Goal: Information Seeking & Learning: Learn about a topic

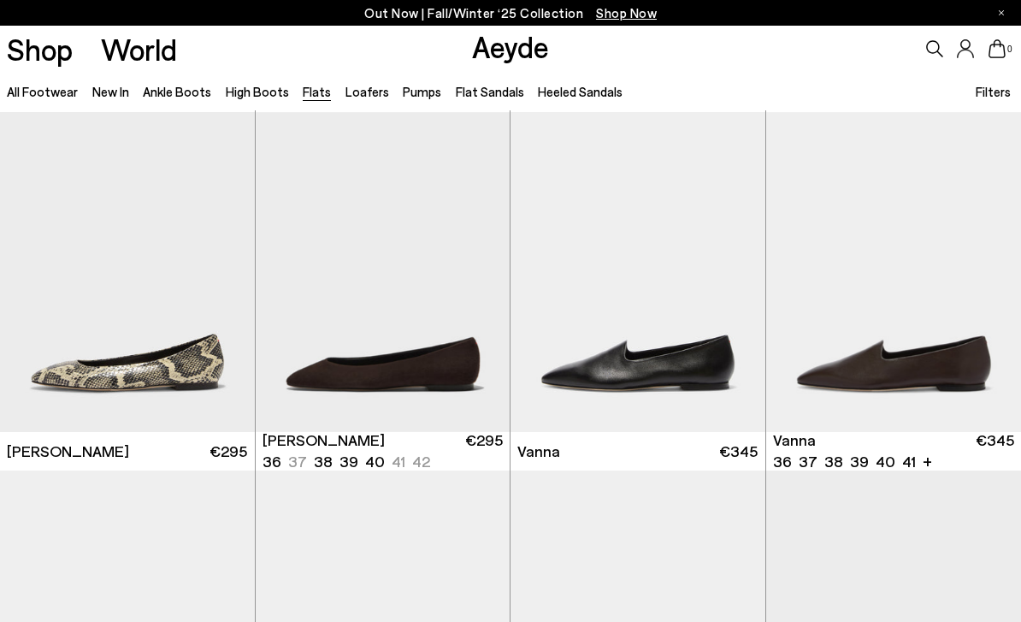
scroll to position [412, 0]
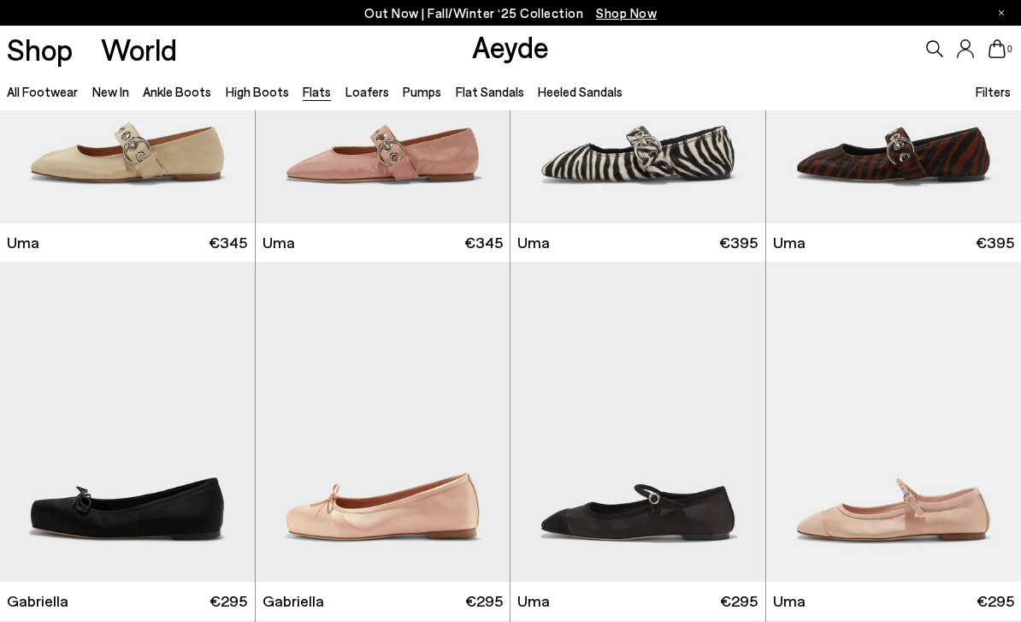
scroll to position [4150, 0]
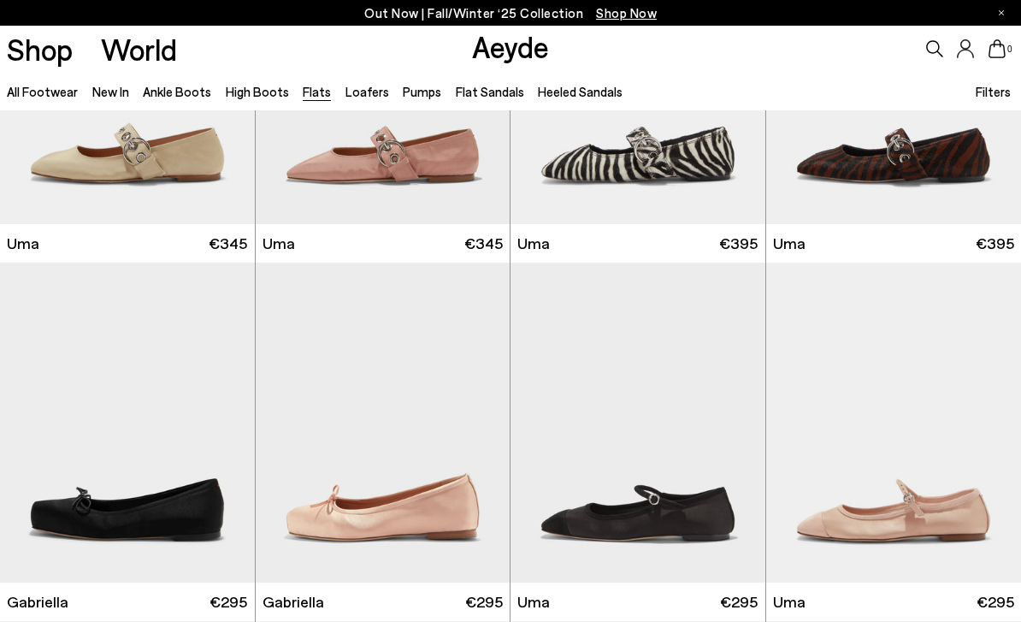
click at [119, 94] on link "New In" at bounding box center [110, 91] width 37 height 15
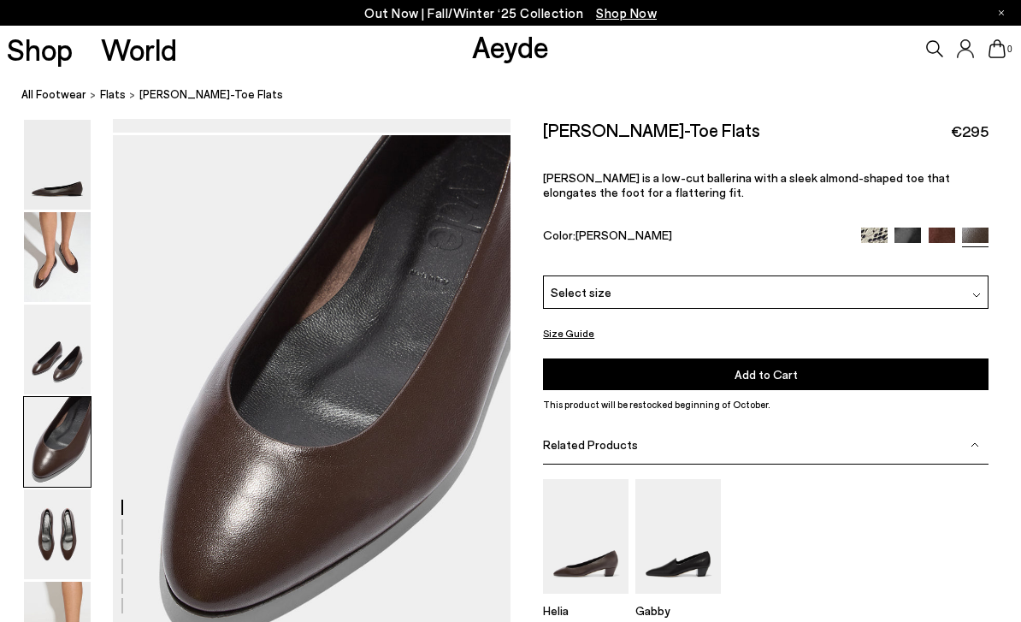
scroll to position [1553, 0]
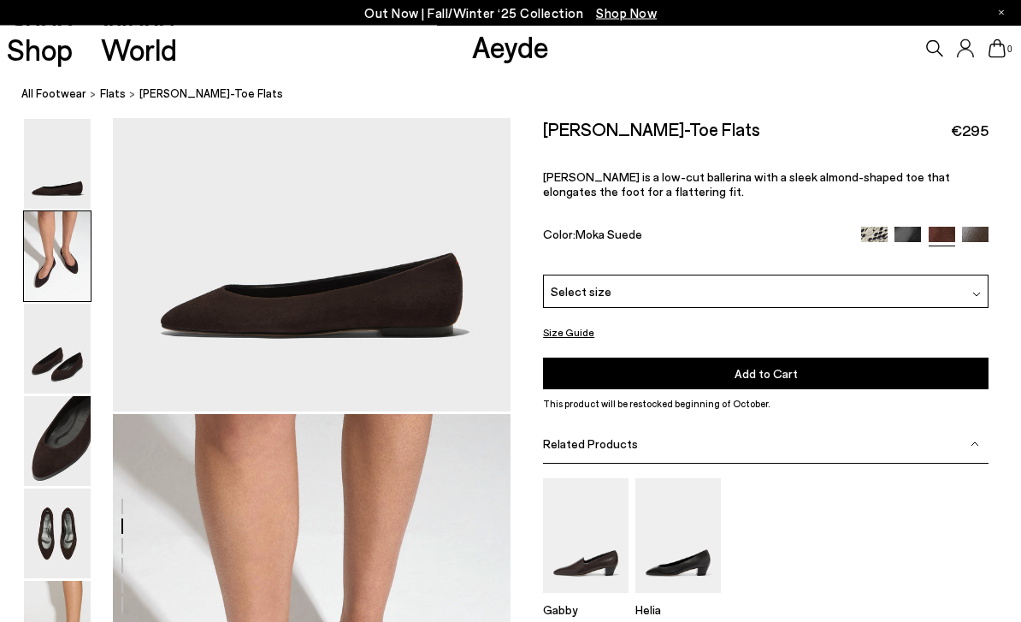
scroll to position [534, 0]
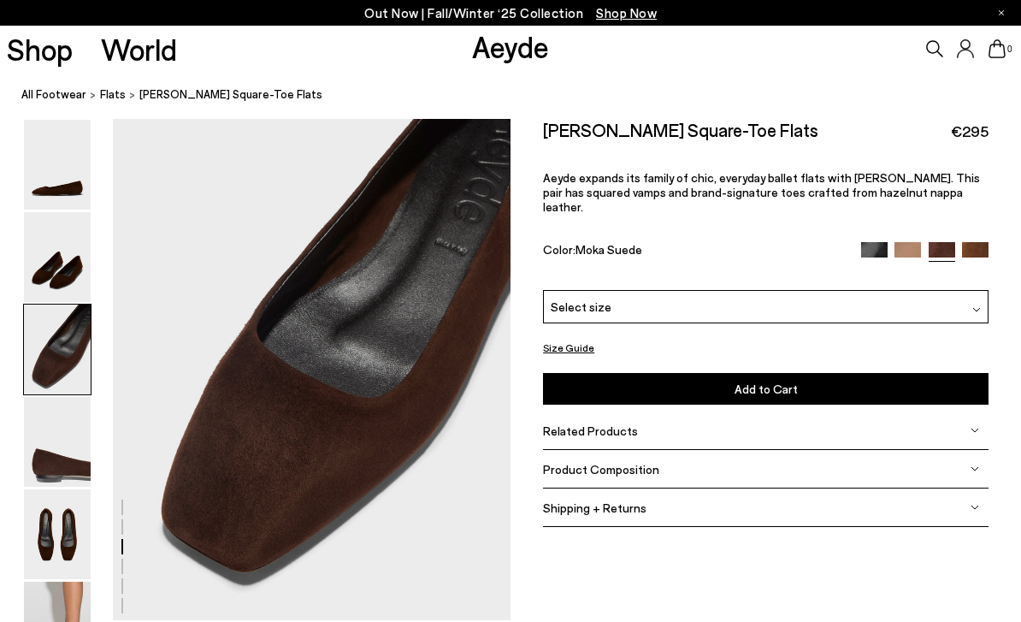
scroll to position [1065, 0]
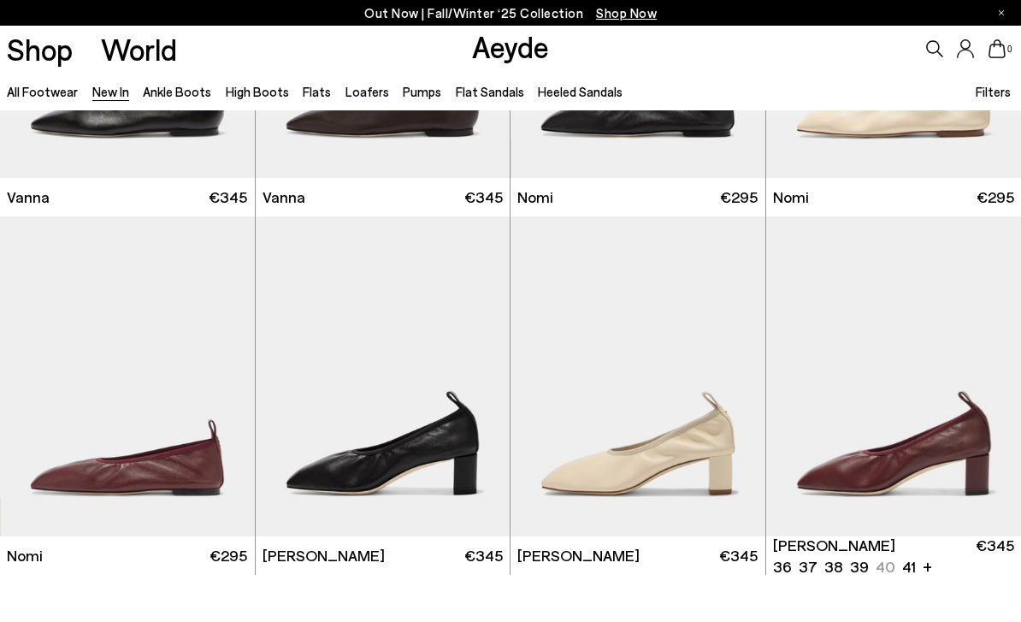
scroll to position [14942, 0]
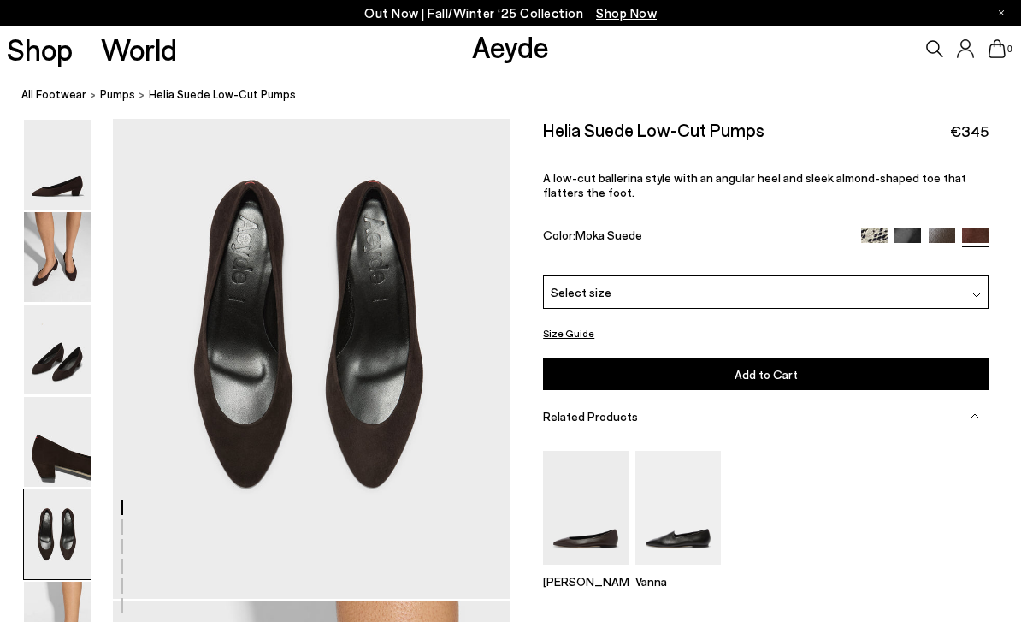
scroll to position [2152, 0]
